Goal: Task Accomplishment & Management: Use online tool/utility

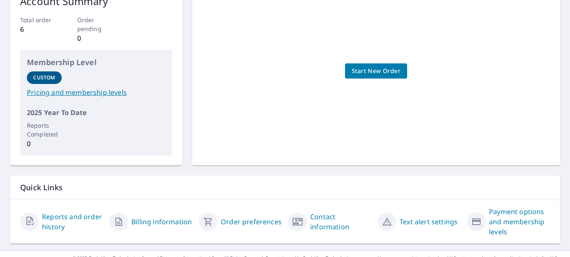
scroll to position [161, 0]
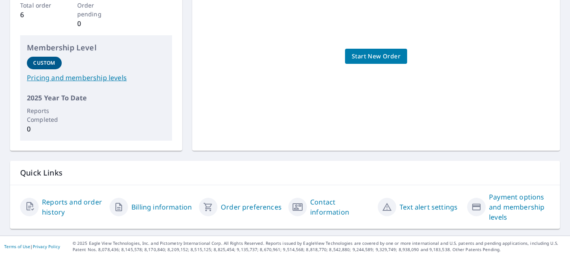
click at [77, 202] on link "Reports and order history" at bounding box center [72, 207] width 61 height 20
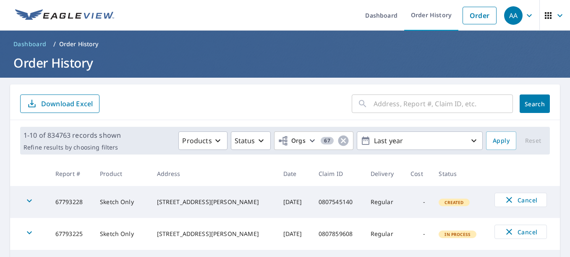
click at [381, 112] on input "text" at bounding box center [442, 103] width 139 height 23
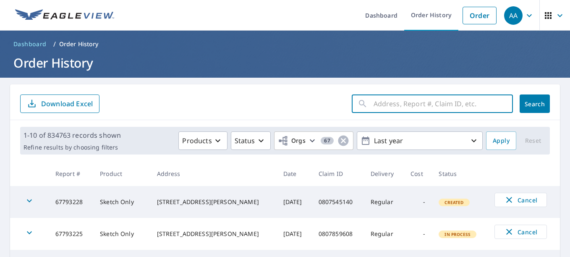
paste input "0806922910"
type input "0806922910"
click button "Search" at bounding box center [534, 103] width 30 height 18
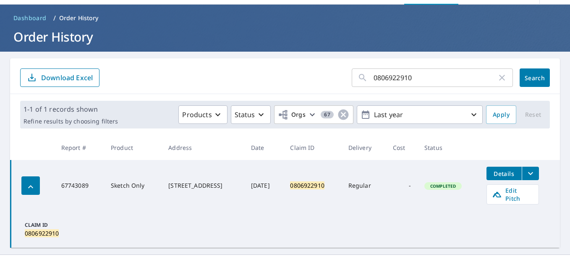
scroll to position [39, 0]
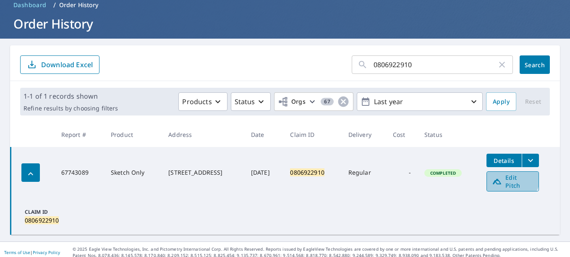
click at [511, 178] on span "Edit Pitch" at bounding box center [513, 181] width 42 height 16
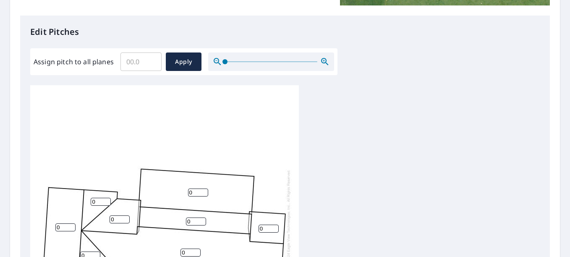
scroll to position [8, 0]
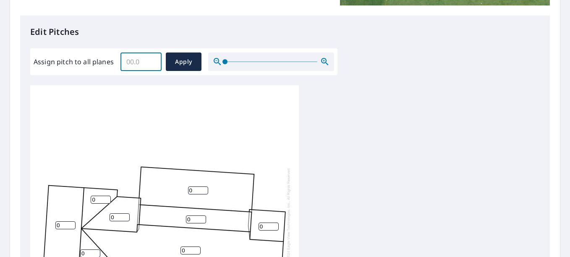
click at [140, 63] on input "Assign pitch to all planes" at bounding box center [140, 61] width 41 height 23
type input "5"
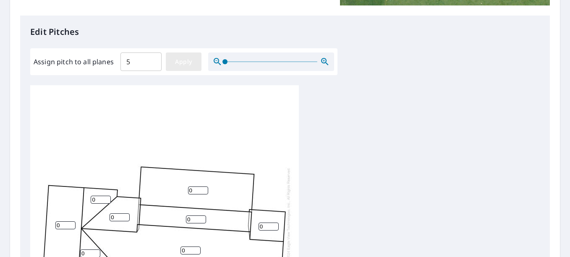
click at [186, 58] on span "Apply" at bounding box center [183, 62] width 22 height 10
type input "5"
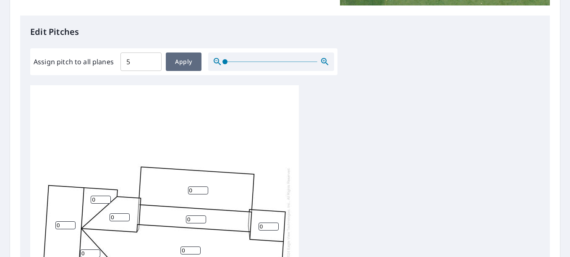
type input "5"
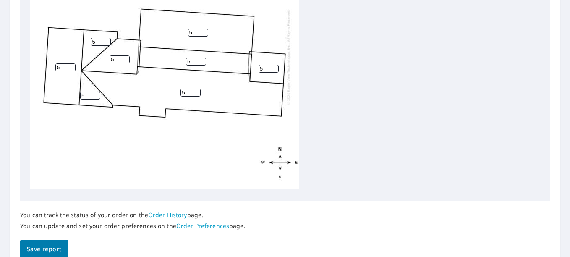
scroll to position [365, 0]
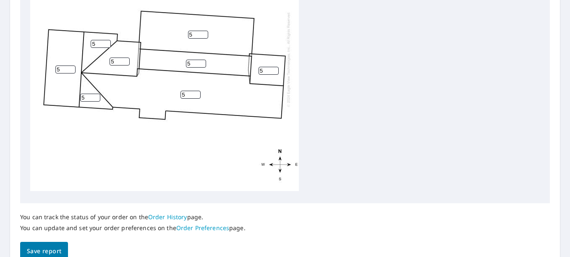
click at [45, 251] on span "Save report" at bounding box center [44, 251] width 34 height 10
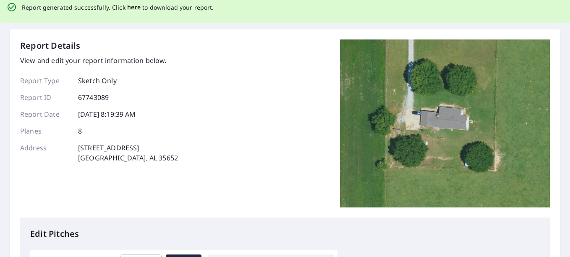
scroll to position [0, 0]
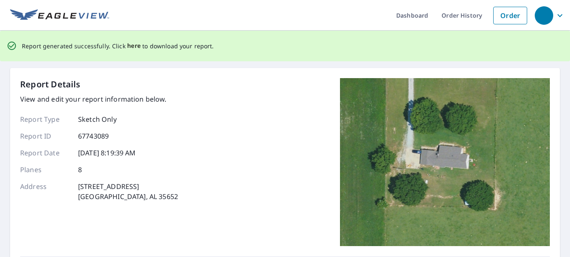
click at [131, 48] on span "here" at bounding box center [134, 46] width 14 height 10
